Goal: Task Accomplishment & Management: Manage account settings

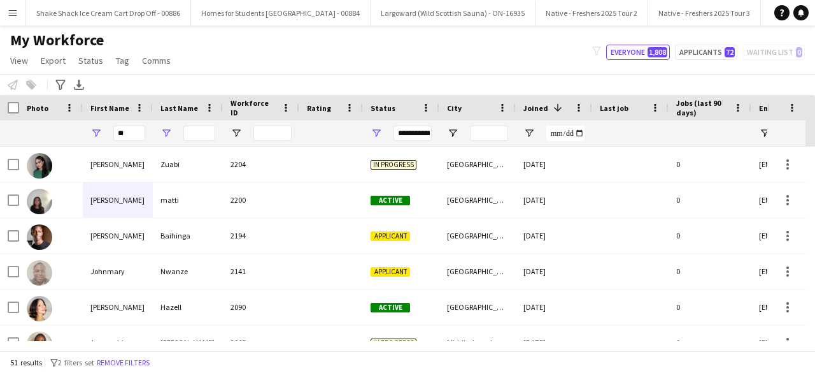
type input "*"
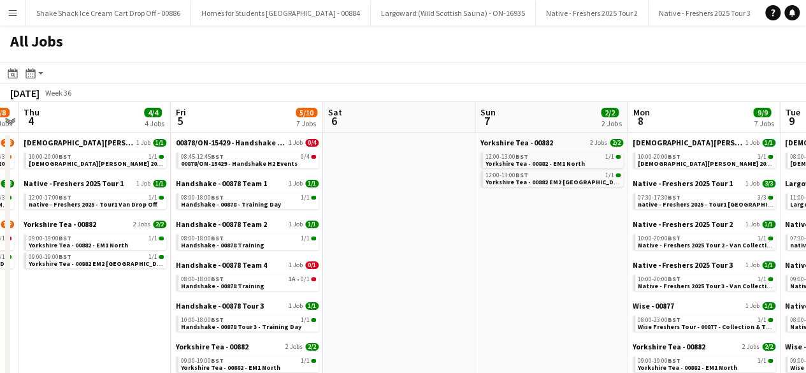
scroll to position [0, 450]
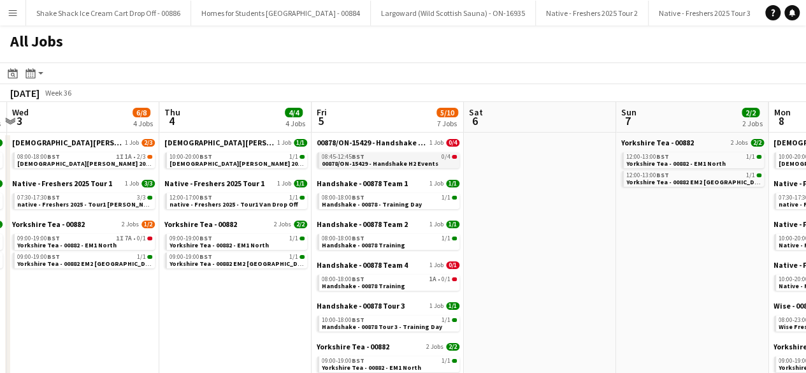
click at [405, 164] on span "00878/ON-15429 - Handshake H2 Events" at bounding box center [380, 163] width 117 height 8
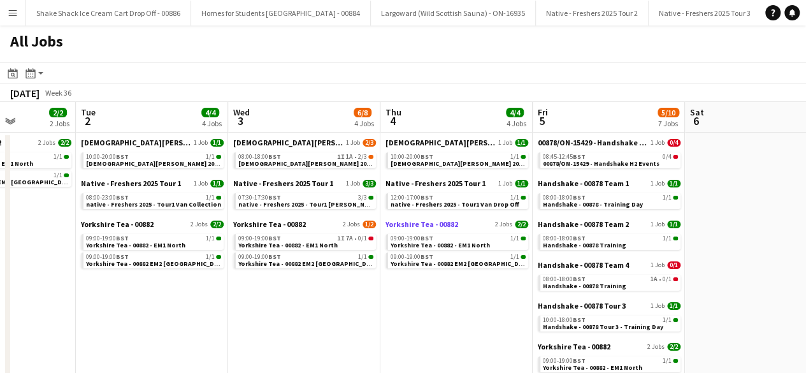
scroll to position [0, 381]
click at [310, 161] on span "[DEMOGRAPHIC_DATA][PERSON_NAME] 2025 Tour 2 - 00848 - [GEOGRAPHIC_DATA]" at bounding box center [360, 163] width 245 height 8
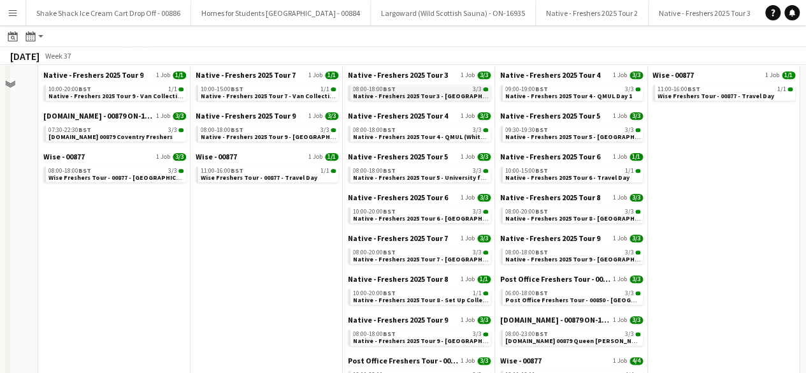
scroll to position [0, 0]
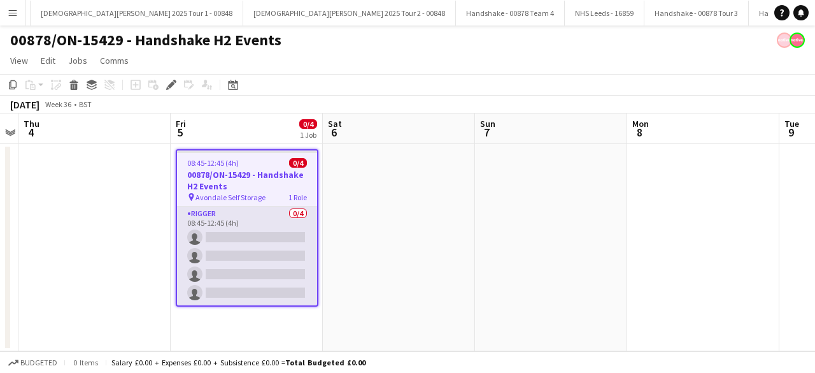
click at [256, 233] on app-card-role "Rigger 0/4 08:45-12:45 (4h) single-neutral-actions single-neutral-actions singl…" at bounding box center [247, 255] width 140 height 99
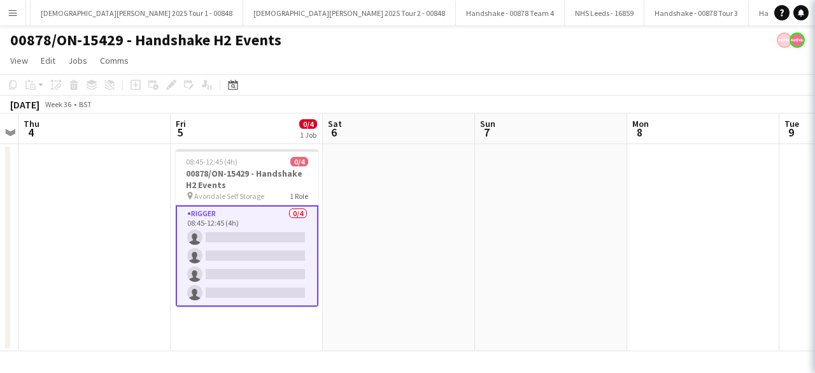
scroll to position [0, 2302]
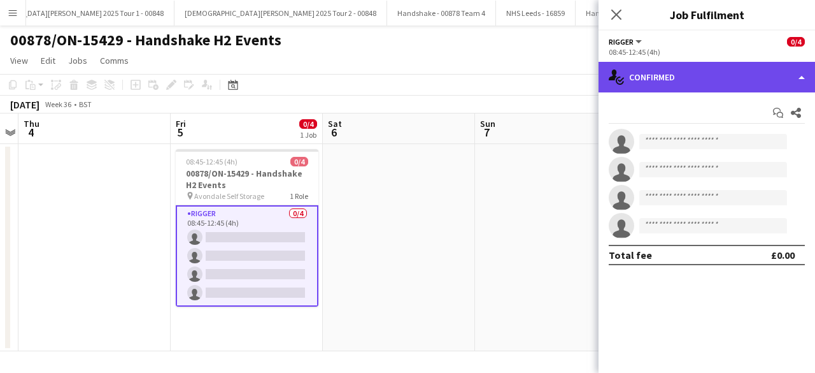
click at [726, 81] on div "single-neutral-actions-check-2 Confirmed" at bounding box center [707, 77] width 217 height 31
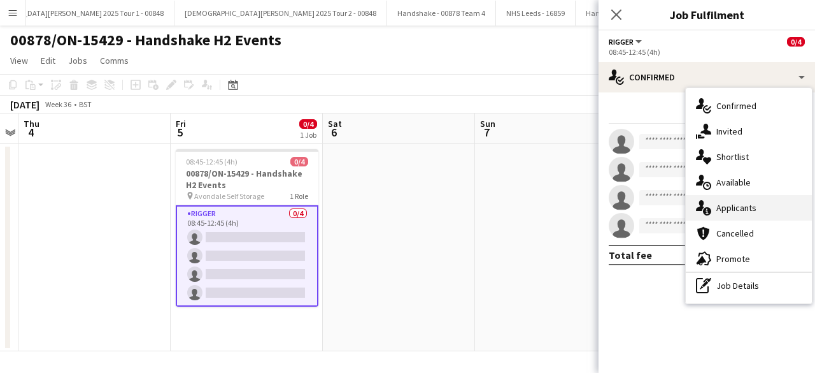
click at [750, 204] on div "single-neutral-actions-information Applicants" at bounding box center [749, 207] width 126 height 25
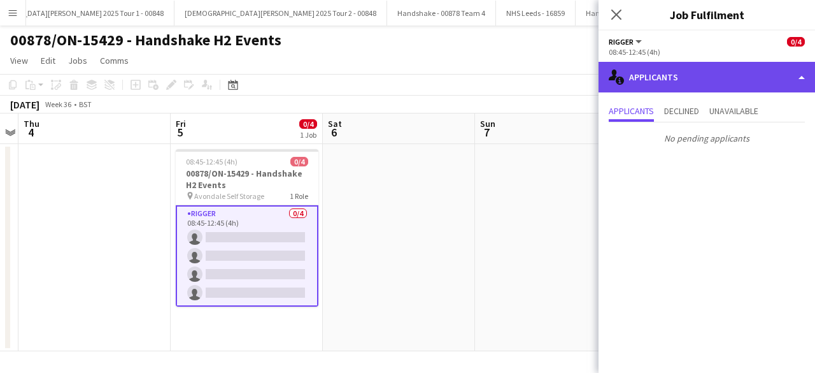
click at [747, 83] on div "single-neutral-actions-information Applicants" at bounding box center [707, 77] width 217 height 31
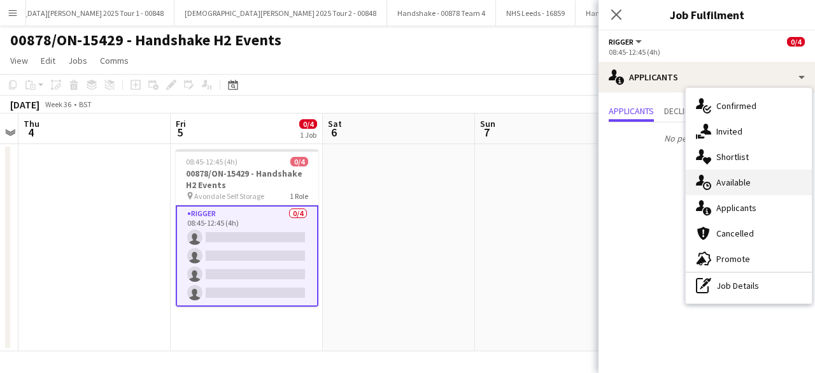
click at [747, 184] on div "single-neutral-actions-upload Available" at bounding box center [749, 181] width 126 height 25
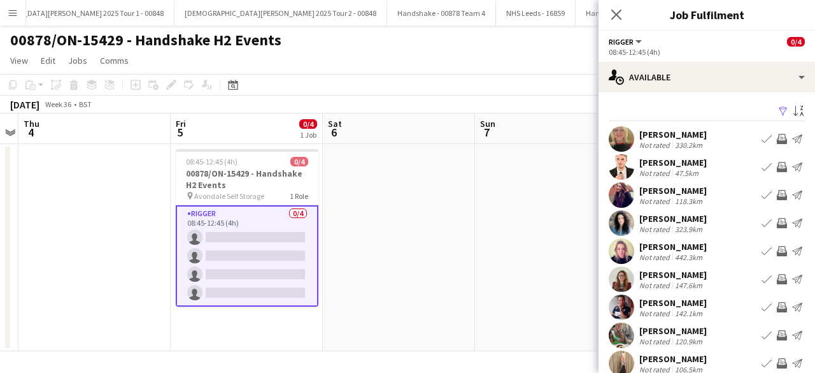
click at [778, 112] on app-icon "Filter" at bounding box center [783, 112] width 10 height 12
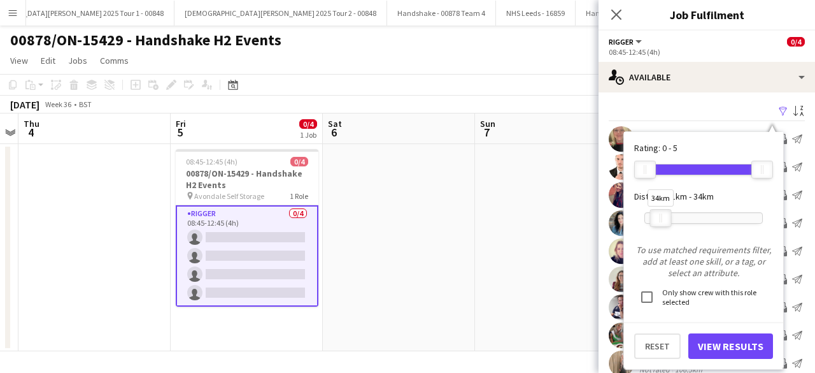
drag, startPoint x: 757, startPoint y: 213, endPoint x: 655, endPoint y: 221, distance: 102.2
click at [655, 221] on div at bounding box center [661, 218] width 20 height 17
click at [719, 350] on button "View Results" at bounding box center [731, 345] width 85 height 25
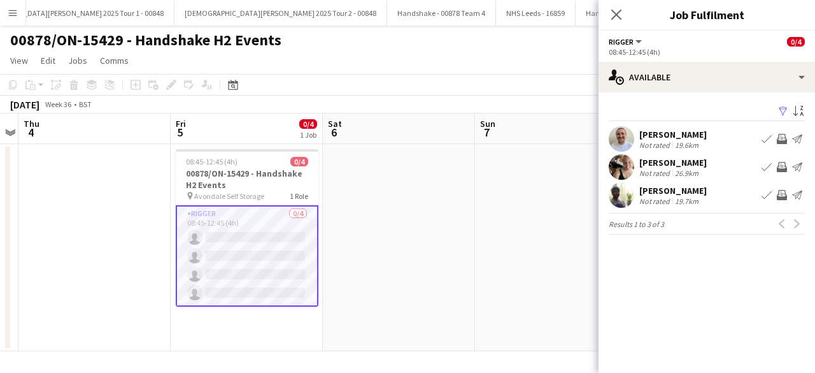
click at [781, 110] on app-icon "Filter" at bounding box center [783, 112] width 10 height 12
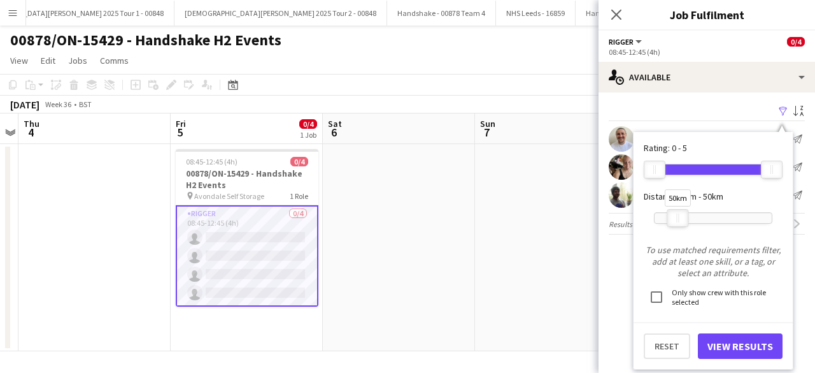
drag, startPoint x: 668, startPoint y: 216, endPoint x: 675, endPoint y: 217, distance: 7.7
click at [675, 217] on div at bounding box center [678, 218] width 20 height 17
click at [723, 348] on button "View Results" at bounding box center [740, 345] width 85 height 25
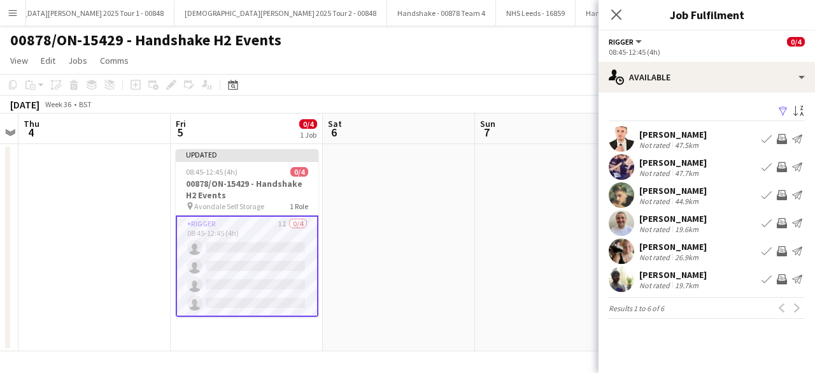
click at [621, 188] on app-user-avatar at bounding box center [621, 194] width 25 height 25
click at [627, 194] on app-user-avatar at bounding box center [621, 194] width 25 height 25
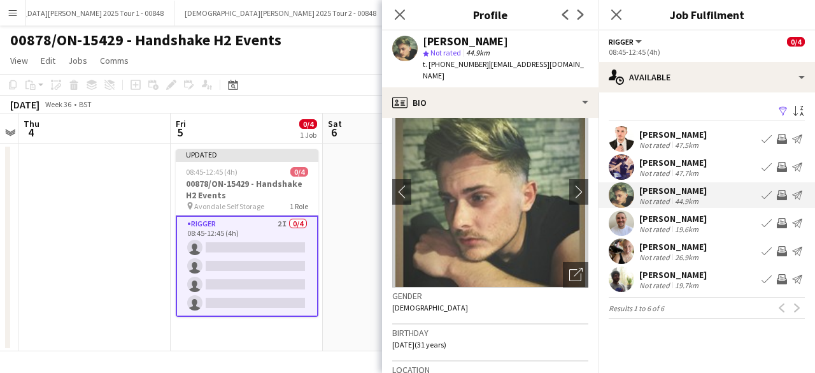
scroll to position [25, 0]
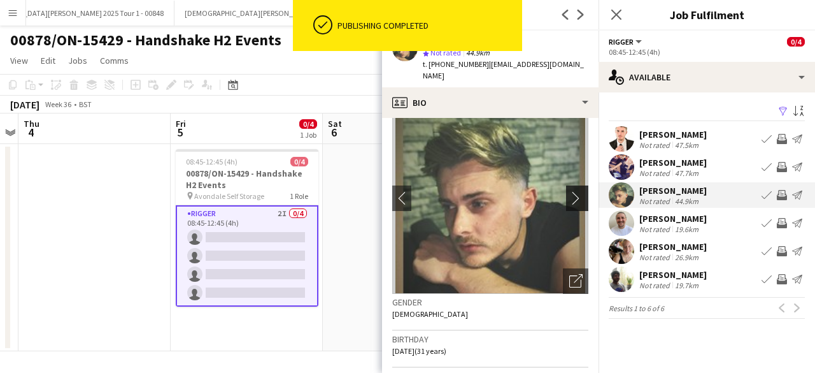
click at [571, 191] on app-icon "chevron-right" at bounding box center [579, 197] width 20 height 13
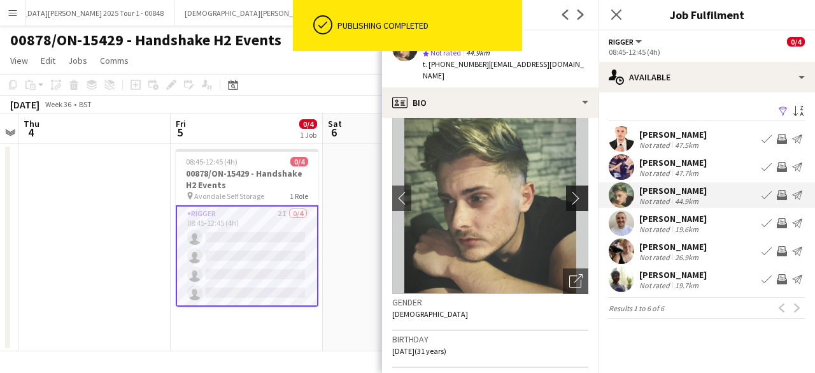
click at [569, 191] on app-icon "chevron-right" at bounding box center [579, 197] width 20 height 13
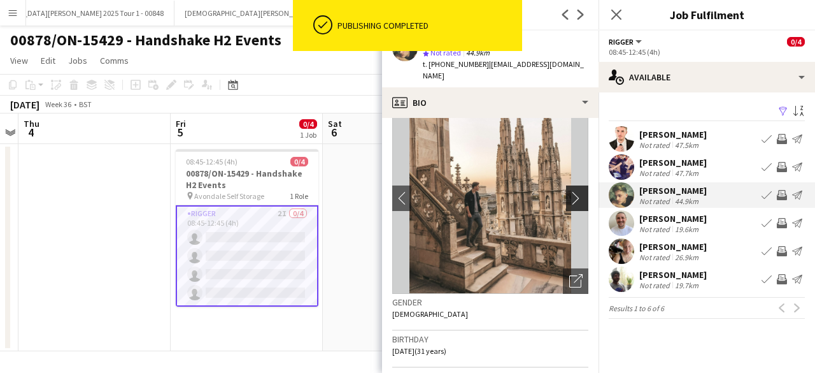
click at [569, 191] on app-icon "chevron-right" at bounding box center [579, 197] width 20 height 13
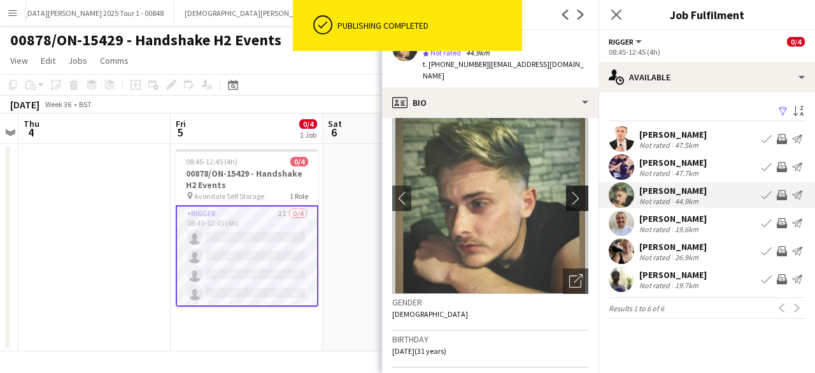
click at [569, 191] on app-icon "chevron-right" at bounding box center [579, 197] width 20 height 13
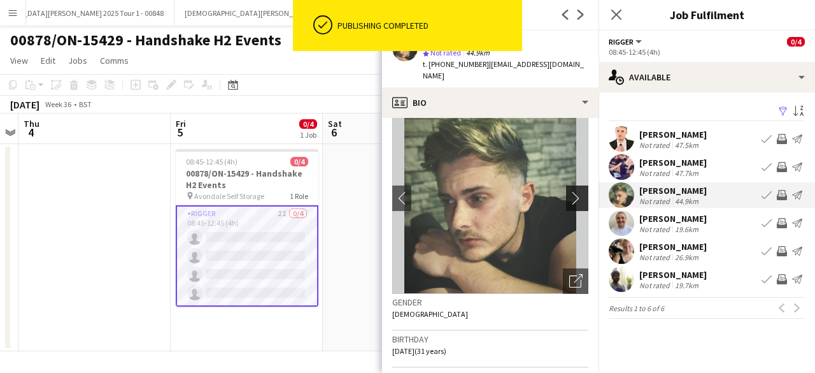
click at [569, 191] on app-icon "chevron-right" at bounding box center [579, 197] width 20 height 13
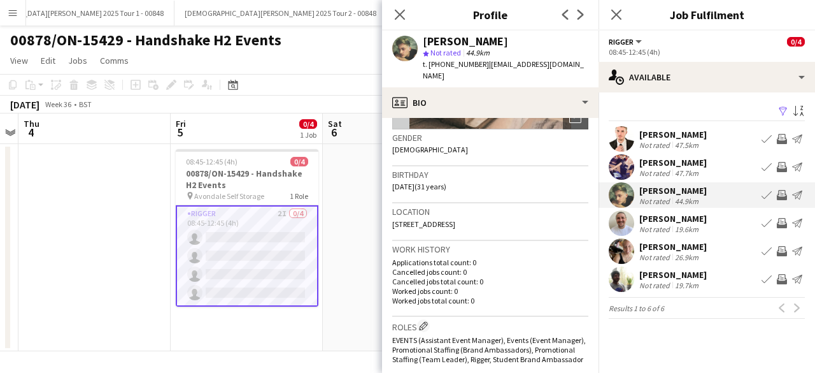
scroll to position [190, 0]
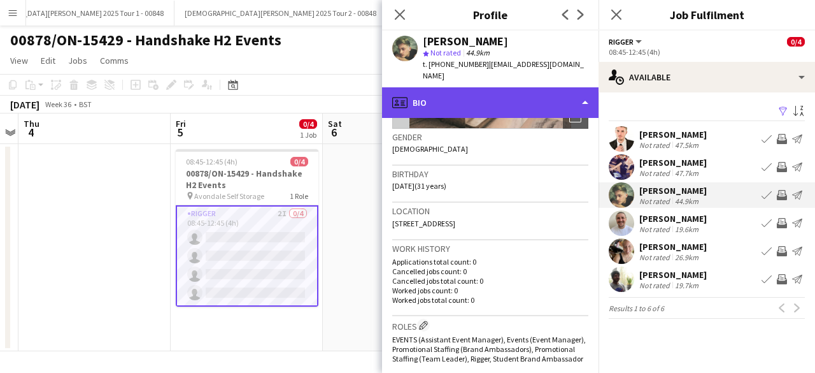
click at [511, 87] on div "profile Bio" at bounding box center [490, 102] width 217 height 31
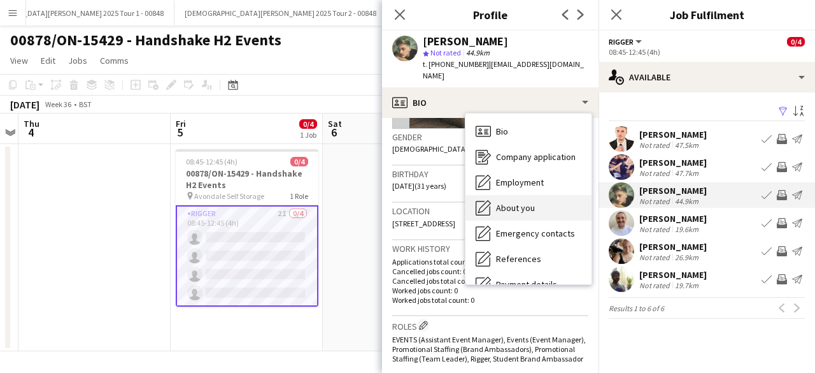
click at [523, 195] on div "About you About you" at bounding box center [529, 207] width 126 height 25
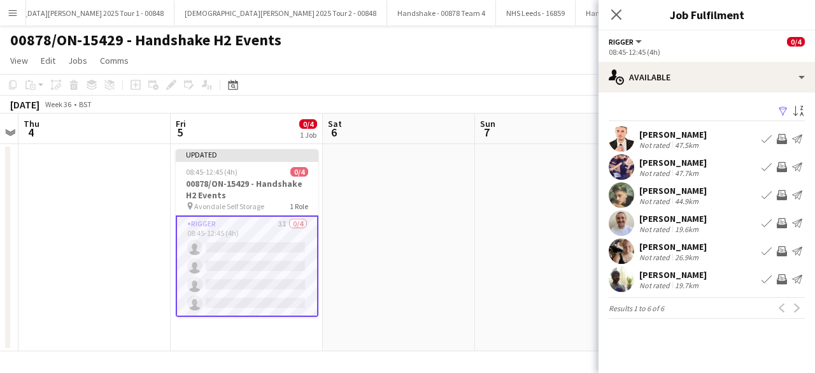
click at [618, 188] on app-user-avatar at bounding box center [621, 194] width 25 height 25
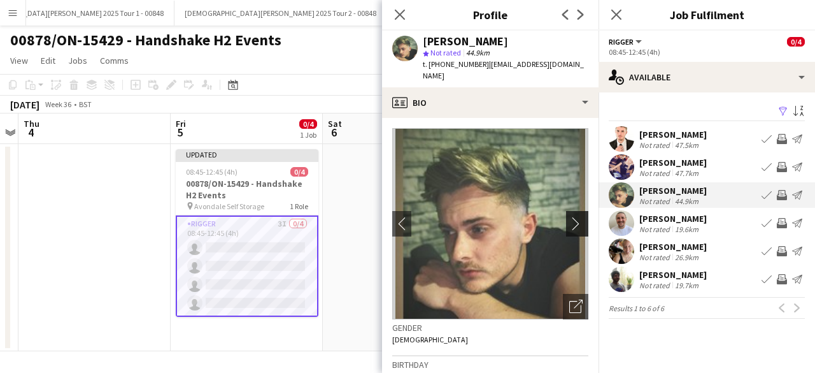
click at [566, 211] on button "chevron-right" at bounding box center [578, 223] width 25 height 25
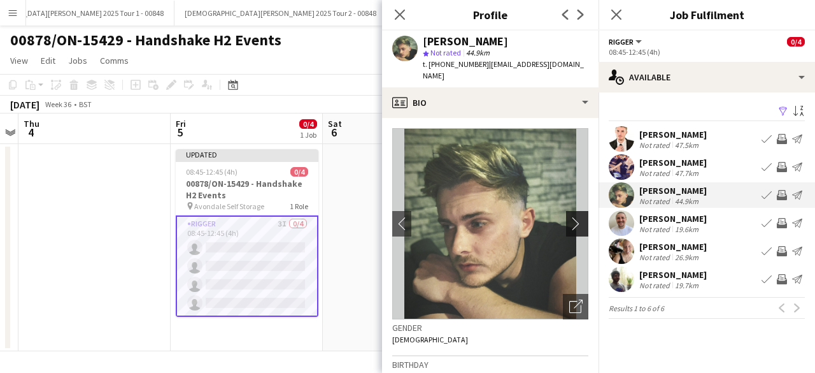
click at [566, 211] on button "chevron-right" at bounding box center [578, 223] width 25 height 25
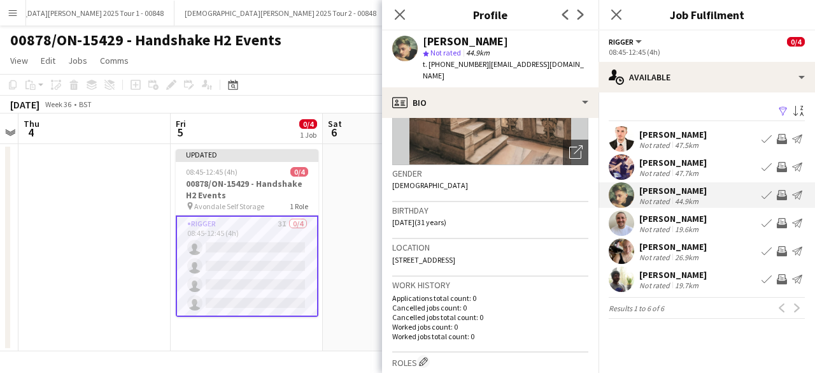
scroll to position [154, 0]
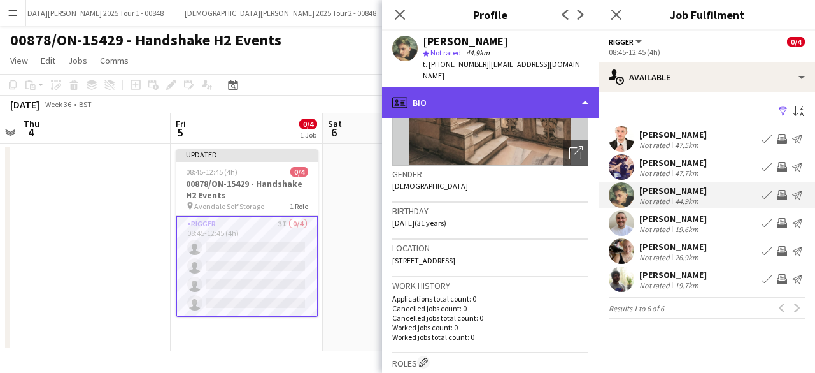
click at [531, 94] on div "profile Bio" at bounding box center [490, 102] width 217 height 31
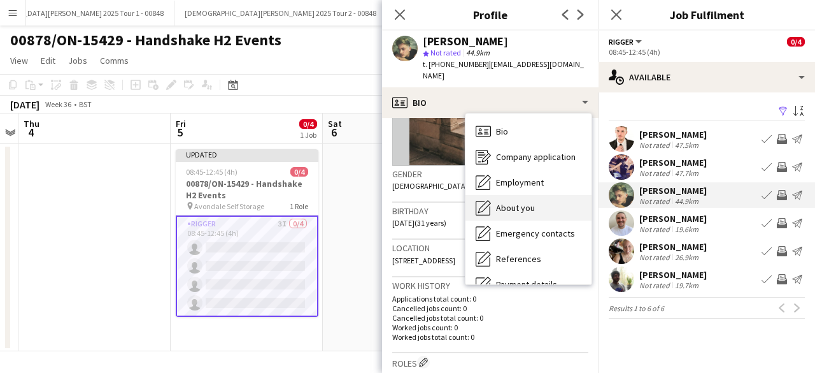
click at [524, 202] on span "About you" at bounding box center [515, 207] width 39 height 11
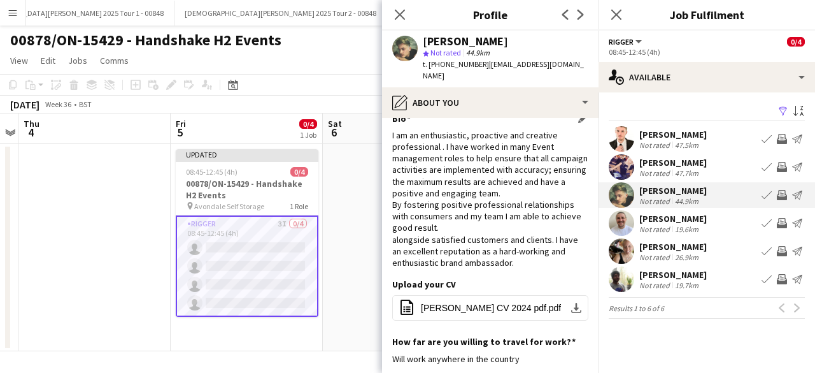
scroll to position [14, 0]
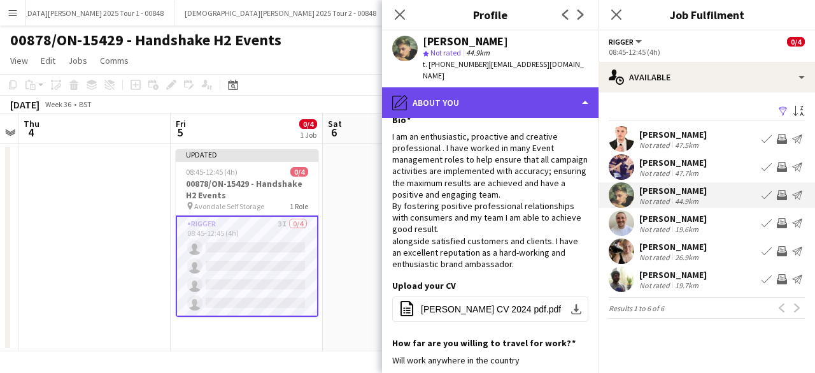
click at [535, 92] on div "pencil4 About you" at bounding box center [490, 102] width 217 height 31
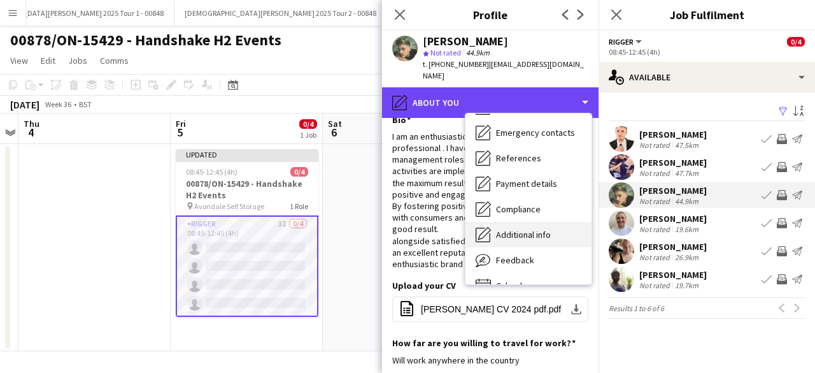
scroll to position [120, 0]
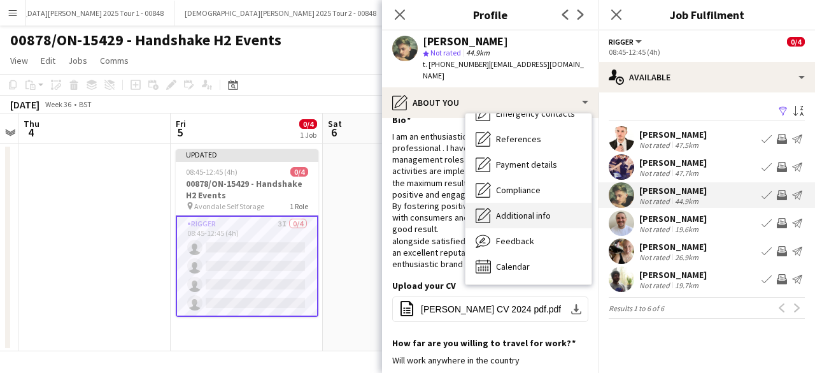
click at [526, 210] on span "Additional info" at bounding box center [523, 215] width 55 height 11
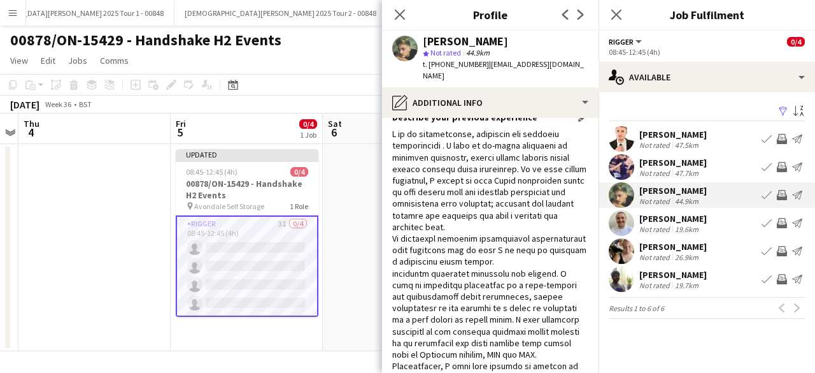
scroll to position [0, 0]
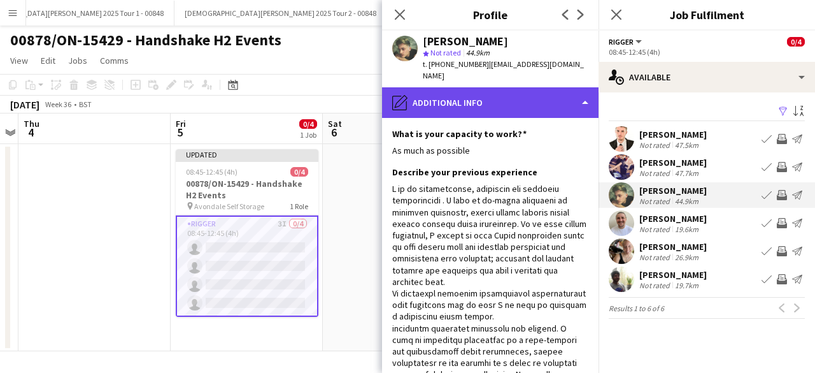
click at [510, 87] on div "pencil4 Additional info" at bounding box center [490, 102] width 217 height 31
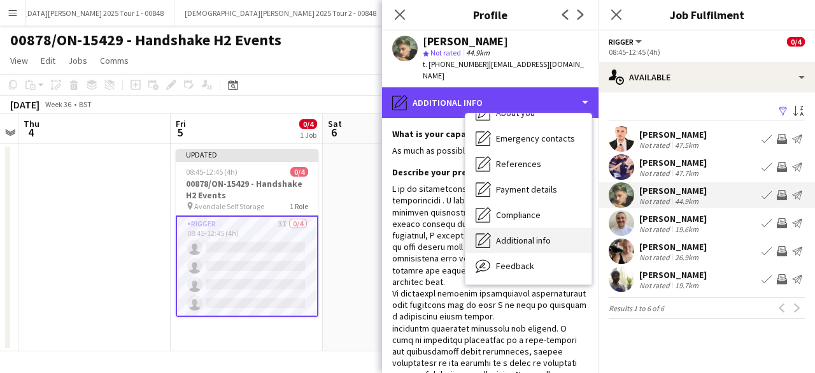
scroll to position [94, 0]
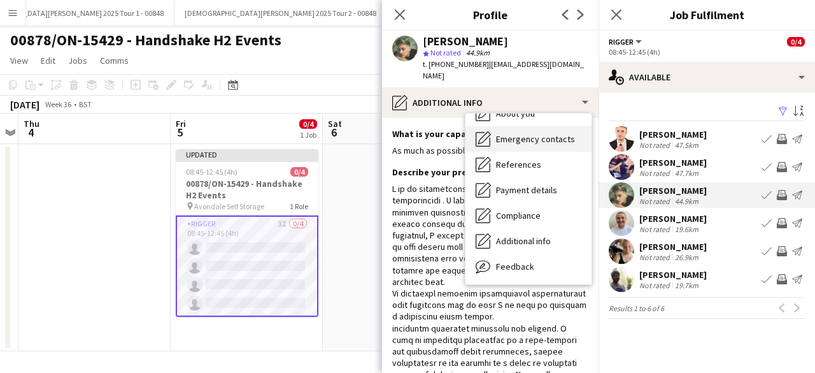
click at [533, 133] on span "Emergency contacts" at bounding box center [535, 138] width 79 height 11
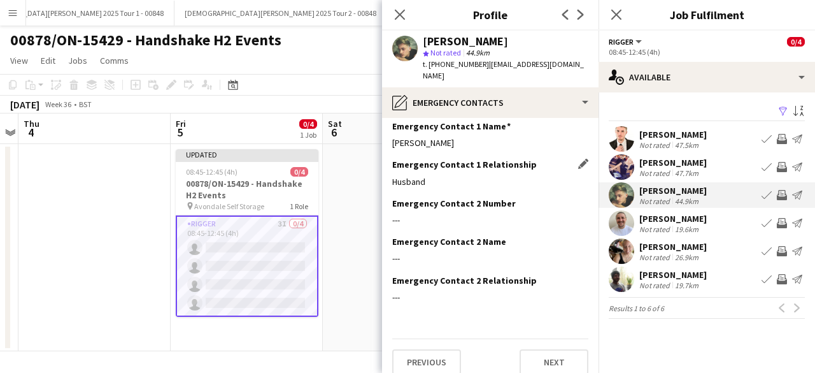
scroll to position [0, 0]
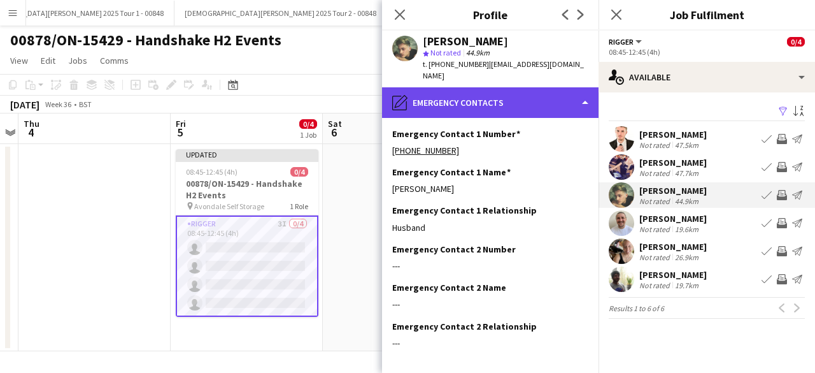
click at [541, 94] on div "pencil4 Emergency contacts" at bounding box center [490, 102] width 217 height 31
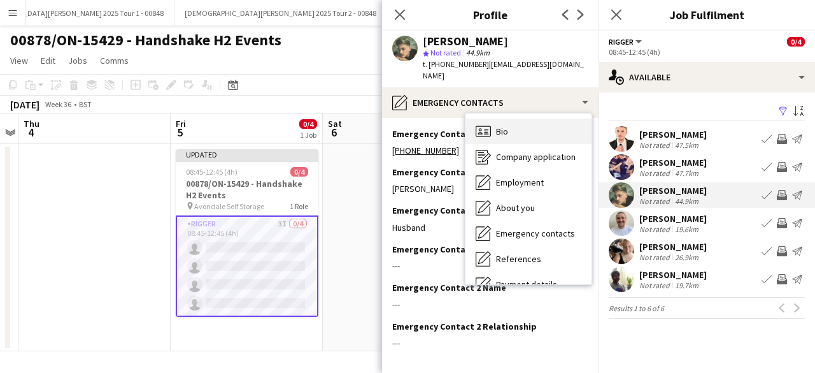
click at [541, 118] on div "Bio Bio" at bounding box center [529, 130] width 126 height 25
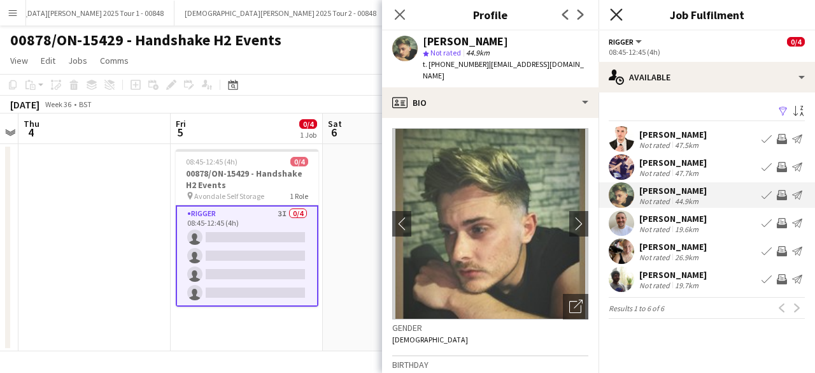
click at [618, 15] on icon at bounding box center [616, 14] width 12 height 12
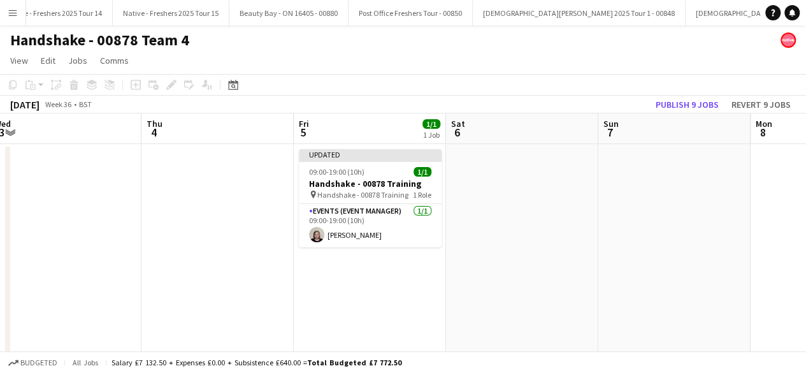
scroll to position [0, 315]
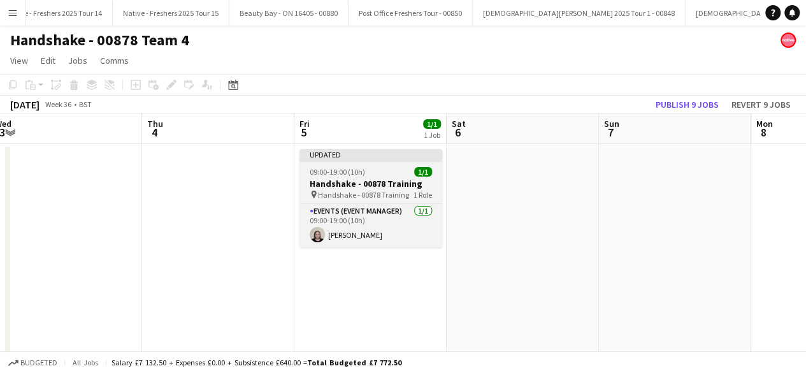
click at [382, 173] on div "09:00-19:00 (10h) 1/1" at bounding box center [370, 172] width 143 height 10
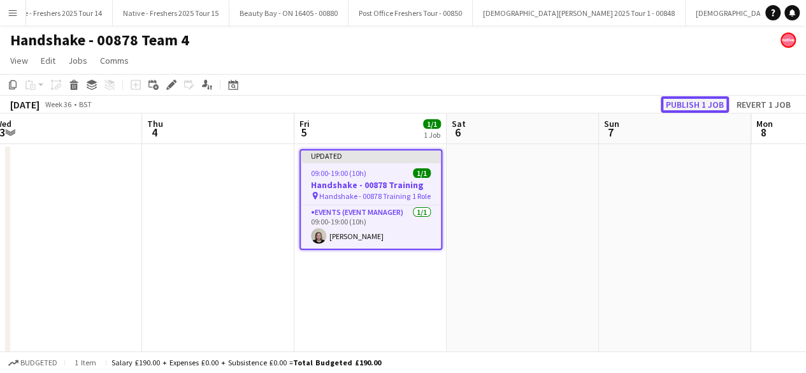
click at [694, 103] on button "Publish 1 job" at bounding box center [695, 104] width 68 height 17
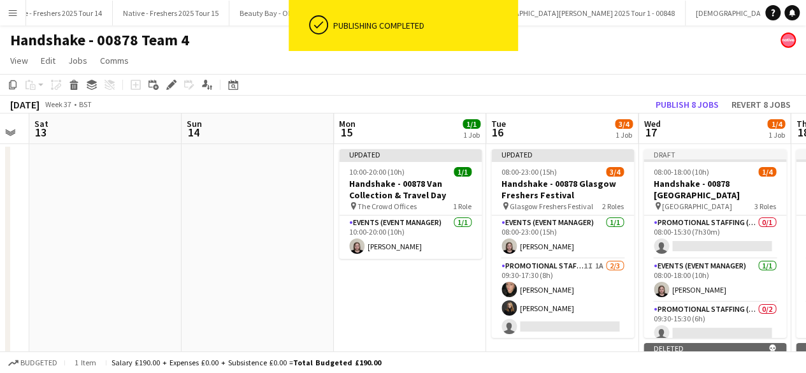
scroll to position [0, 585]
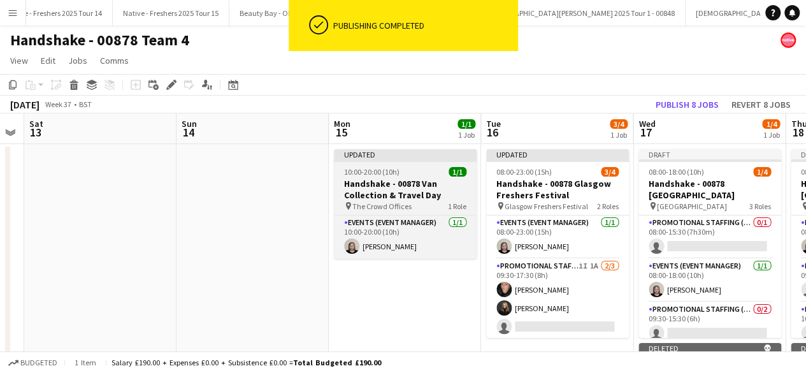
click at [420, 179] on h3 "Handshake - 00878 Van Collection & Travel Day" at bounding box center [405, 189] width 143 height 23
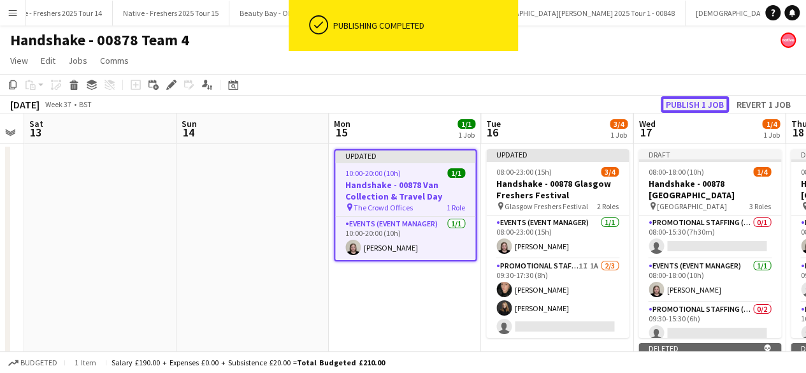
click at [713, 101] on button "Publish 1 job" at bounding box center [695, 104] width 68 height 17
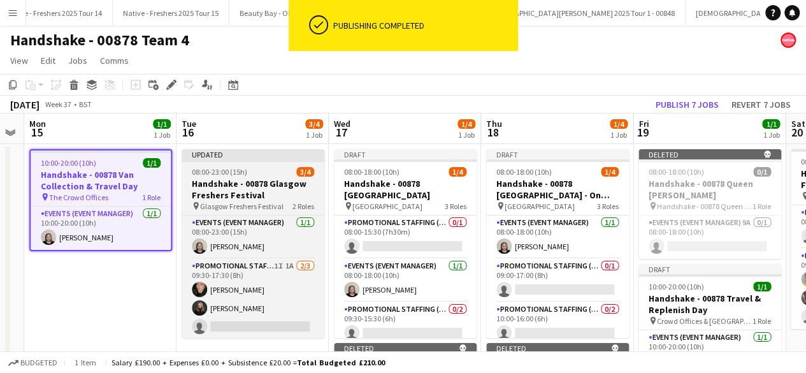
scroll to position [0, 474]
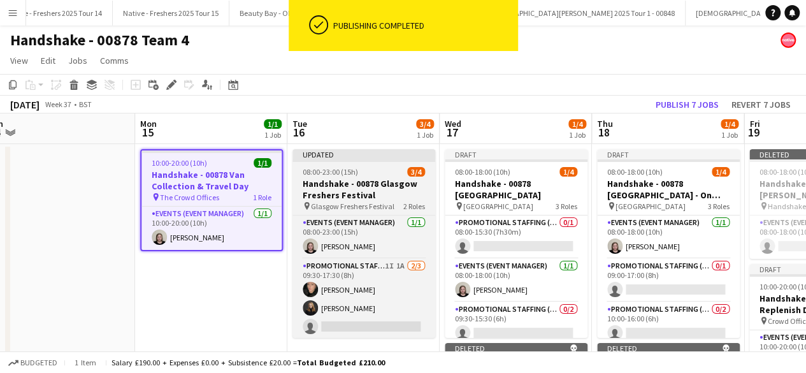
click at [357, 162] on app-job-card "Updated 08:00-23:00 (15h) 3/4 Handshake - 00878 Glasgow Freshers Festival pin G…" at bounding box center [363, 243] width 143 height 189
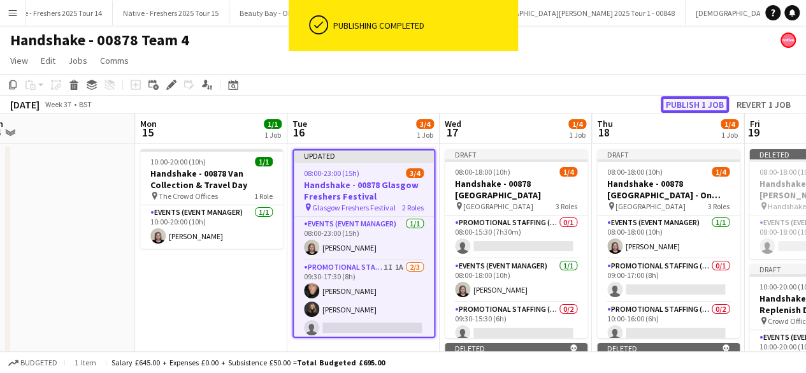
click at [706, 100] on button "Publish 1 job" at bounding box center [695, 104] width 68 height 17
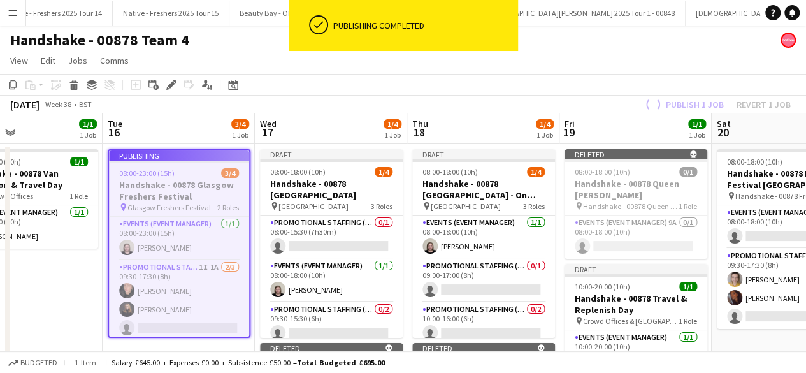
scroll to position [0, 355]
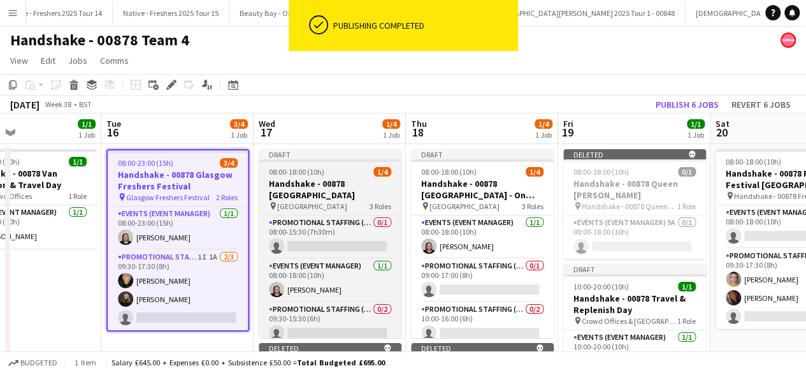
click at [352, 171] on div "08:00-18:00 (10h) 1/4" at bounding box center [330, 172] width 143 height 10
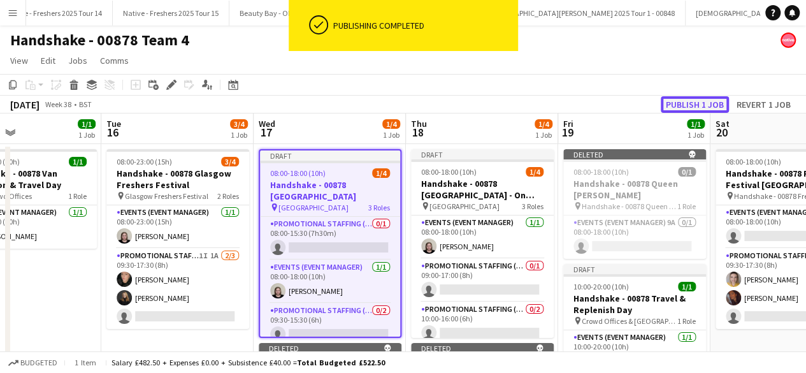
click at [693, 101] on button "Publish 1 job" at bounding box center [695, 104] width 68 height 17
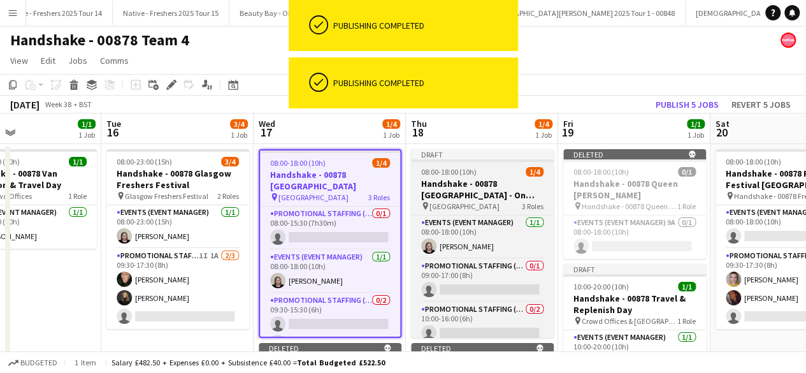
click at [499, 162] on app-job-card "Draft 08:00-18:00 (10h) 1/4 Handshake - 00878 University of Strathclyde - On Si…" at bounding box center [482, 243] width 143 height 189
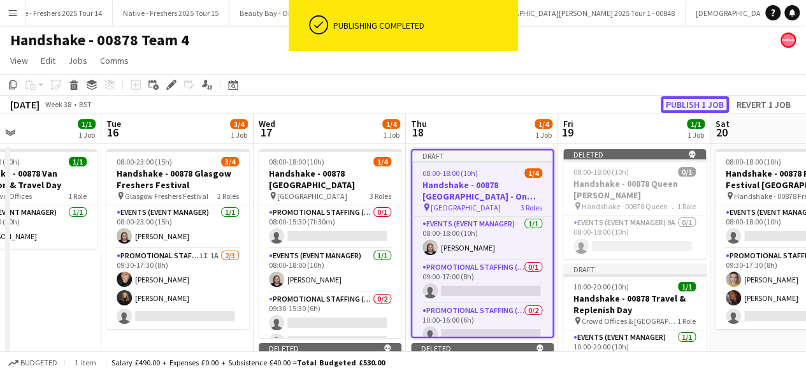
click at [680, 104] on button "Publish 1 job" at bounding box center [695, 104] width 68 height 17
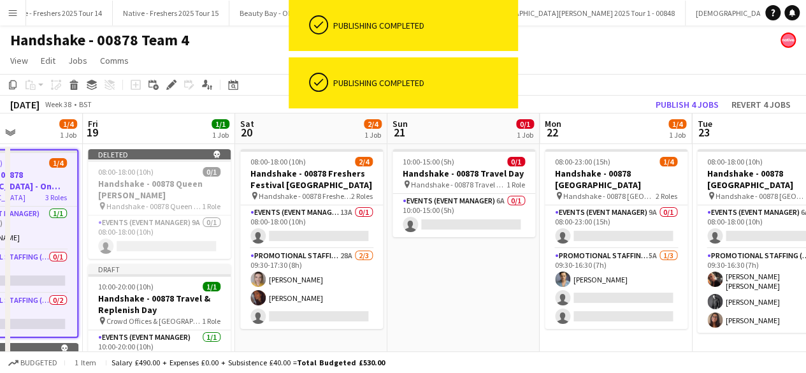
scroll to position [0, 326]
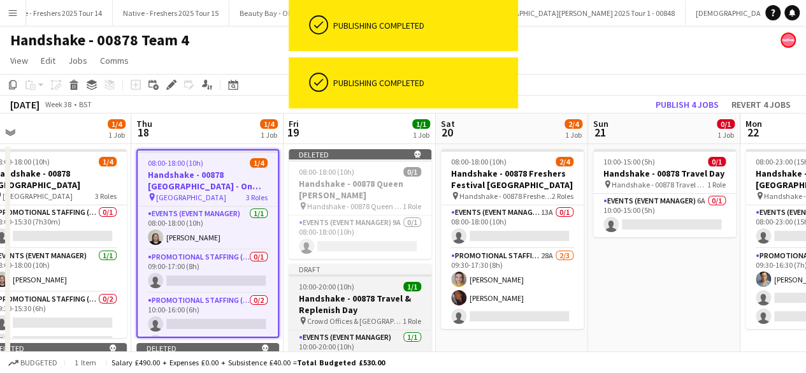
click at [377, 298] on h3 "Handshake - 00878 Travel & Replenish Day" at bounding box center [360, 303] width 143 height 23
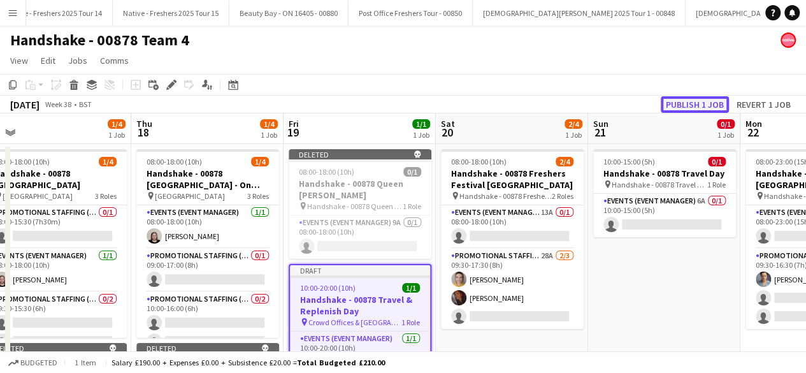
click at [694, 103] on button "Publish 1 job" at bounding box center [695, 104] width 68 height 17
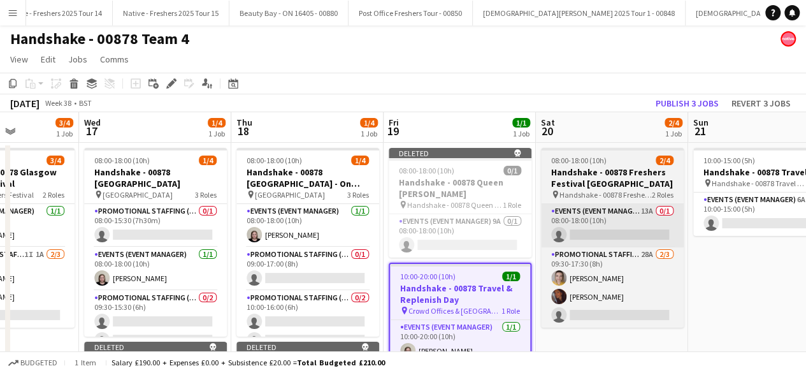
scroll to position [0, 0]
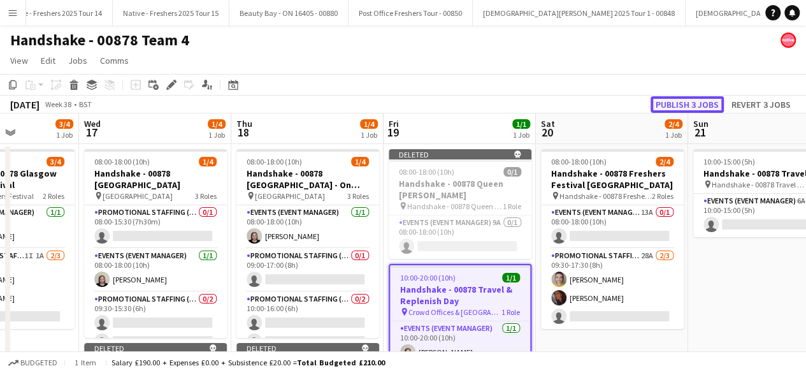
click at [669, 99] on button "Publish 3 jobs" at bounding box center [686, 104] width 73 height 17
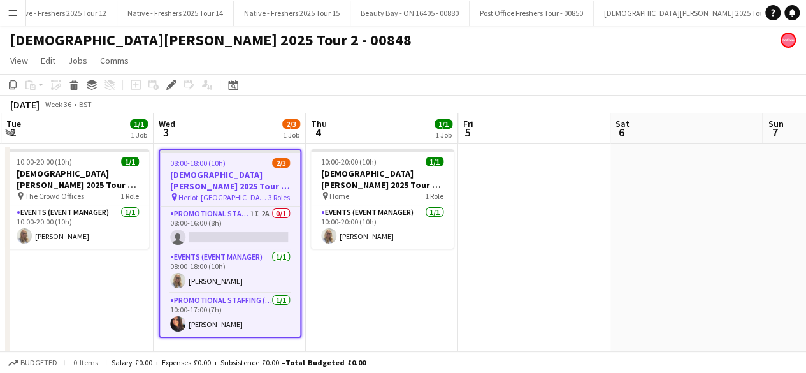
scroll to position [0, 415]
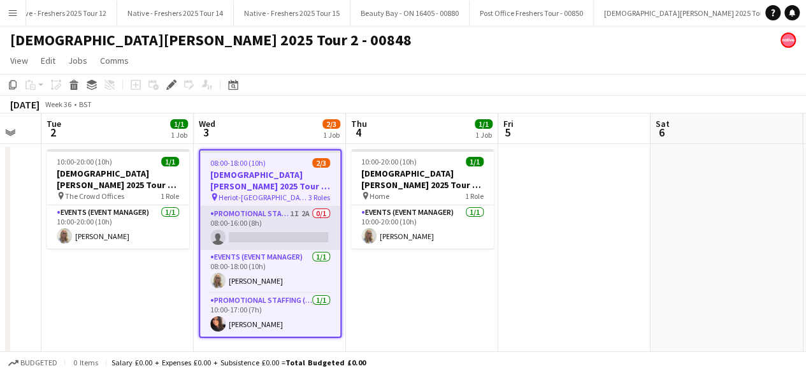
click at [277, 214] on app-card-role "Promotional Staffing (Brand Ambassadors) 1I 2A 0/1 08:00-16:00 (8h) single-neut…" at bounding box center [270, 227] width 140 height 43
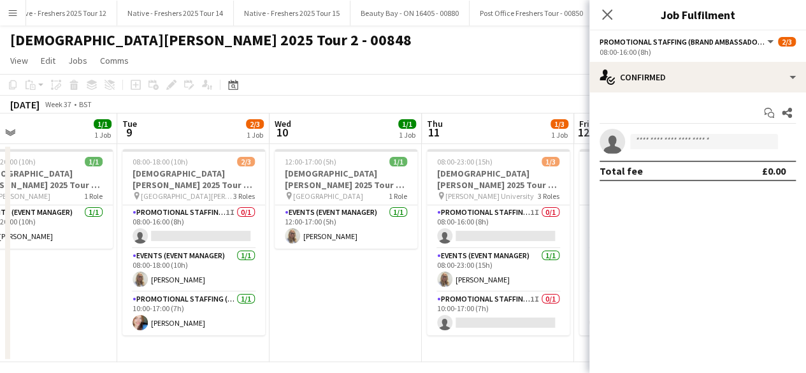
scroll to position [0, 334]
